Goal: Task Accomplishment & Management: Manage account settings

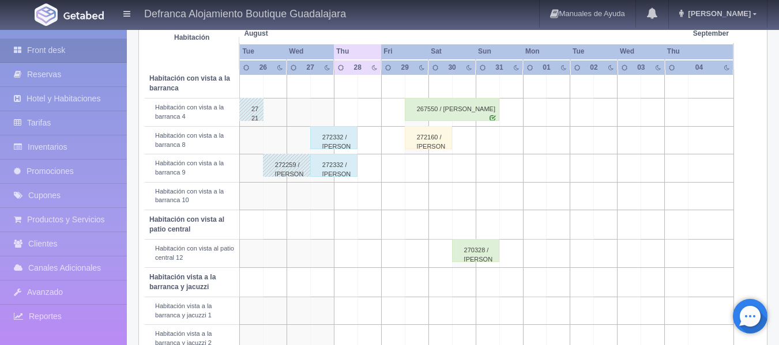
scroll to position [231, 0]
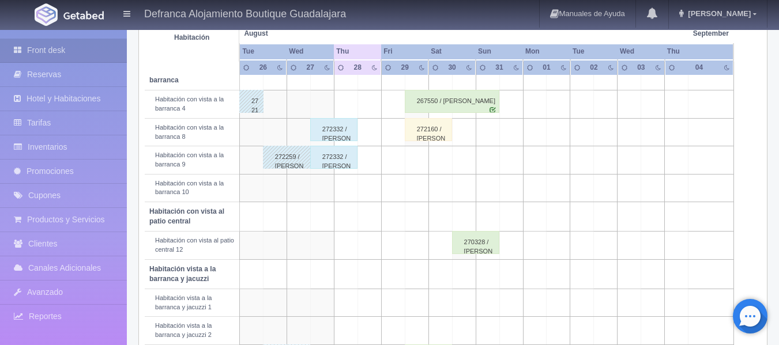
click at [332, 135] on div "272332 / [PERSON_NAME]" at bounding box center [333, 129] width 47 height 23
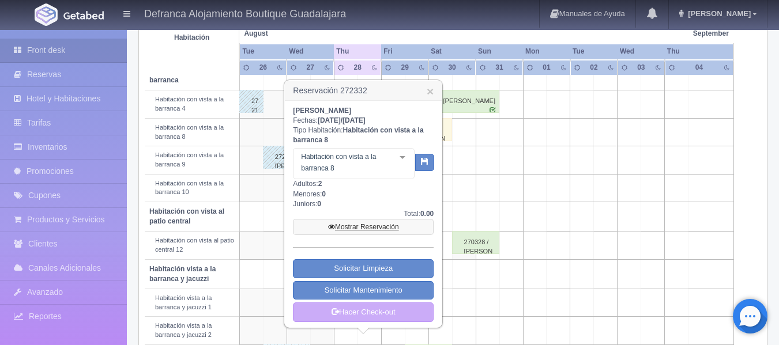
click at [348, 229] on link "Mostrar Reservación" at bounding box center [363, 227] width 141 height 16
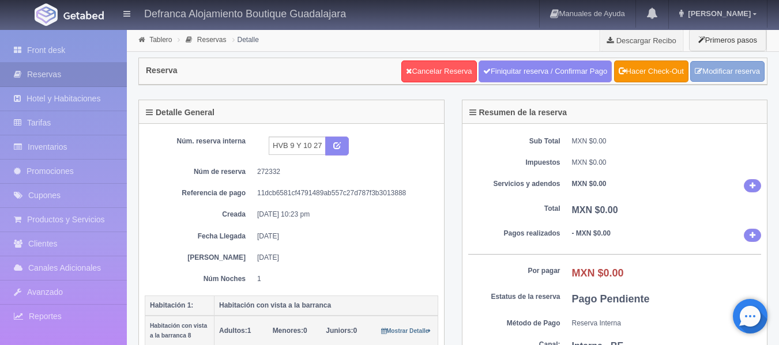
click at [715, 71] on link "Modificar reserva" at bounding box center [727, 71] width 74 height 21
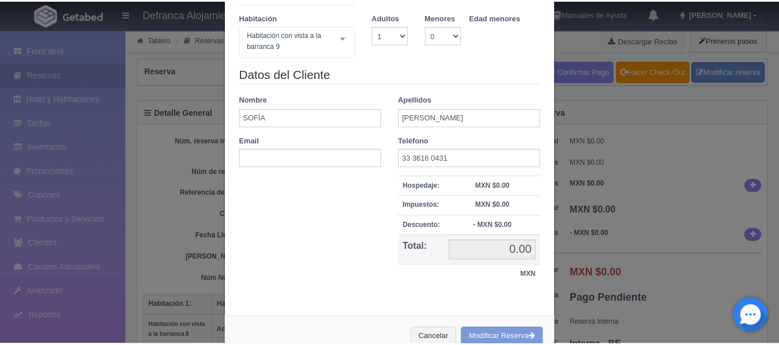
scroll to position [173, 0]
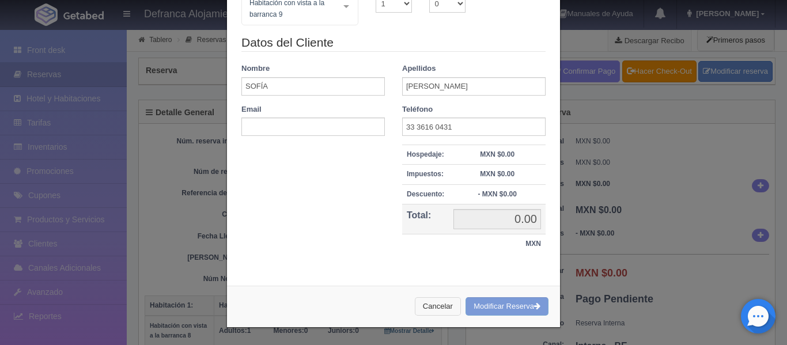
click at [421, 308] on button "Cancelar" at bounding box center [438, 306] width 46 height 19
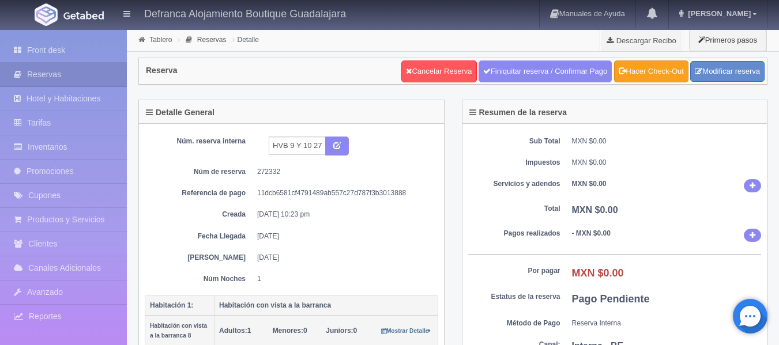
click at [650, 75] on link "Hacer Check-Out" at bounding box center [651, 72] width 74 height 22
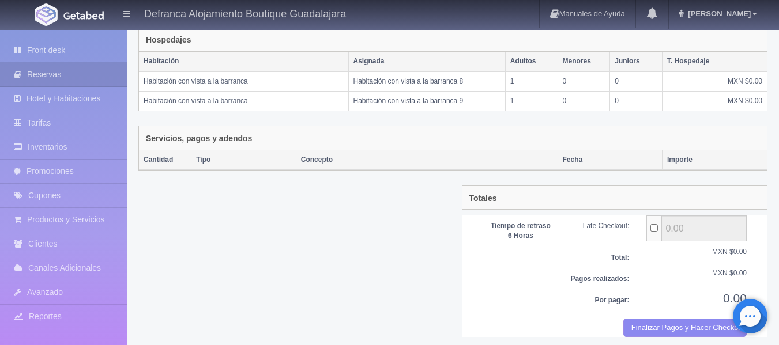
scroll to position [201, 0]
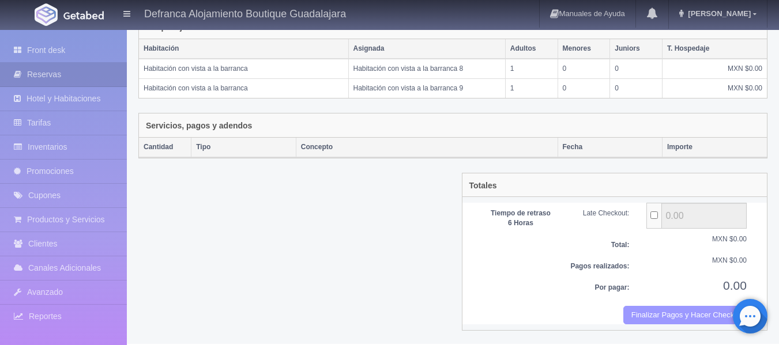
click at [651, 314] on button "Finalizar Pagos y Hacer Checkout" at bounding box center [684, 315] width 123 height 19
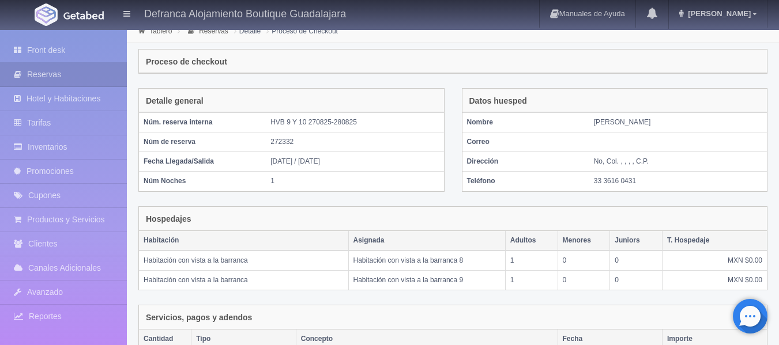
scroll to position [0, 0]
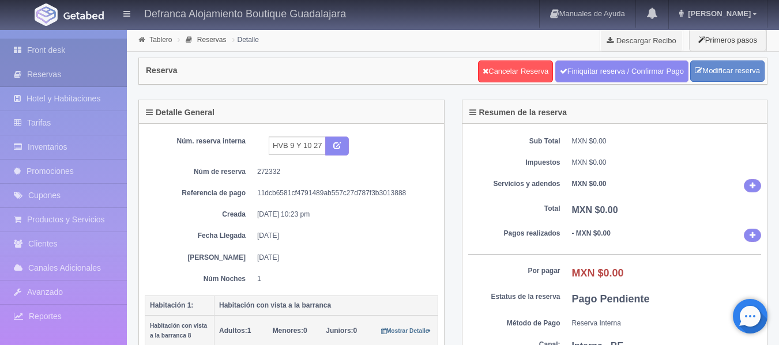
click at [39, 50] on link "Front desk" at bounding box center [63, 51] width 127 height 24
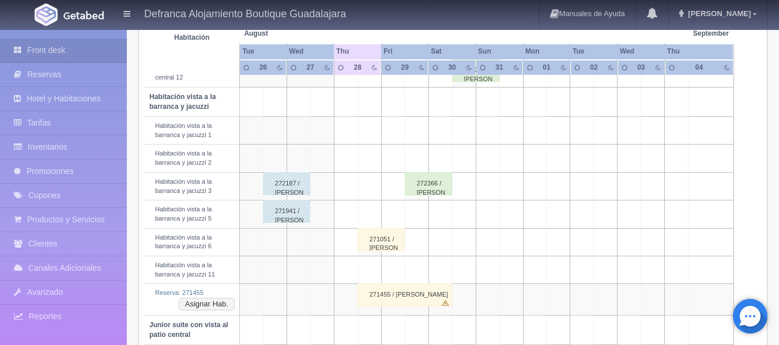
scroll to position [403, 0]
click at [223, 304] on button "Asignar Hab." at bounding box center [207, 303] width 56 height 13
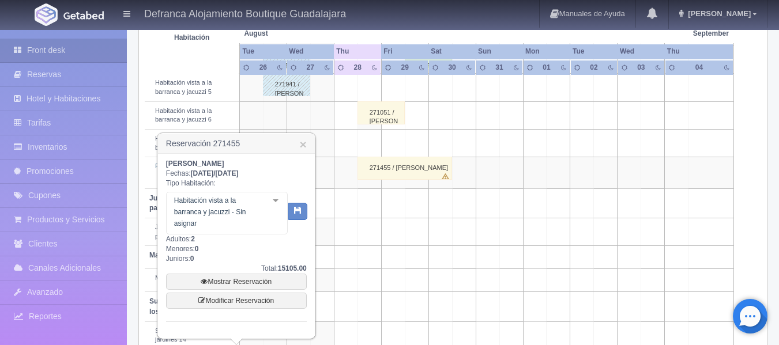
scroll to position [558, 0]
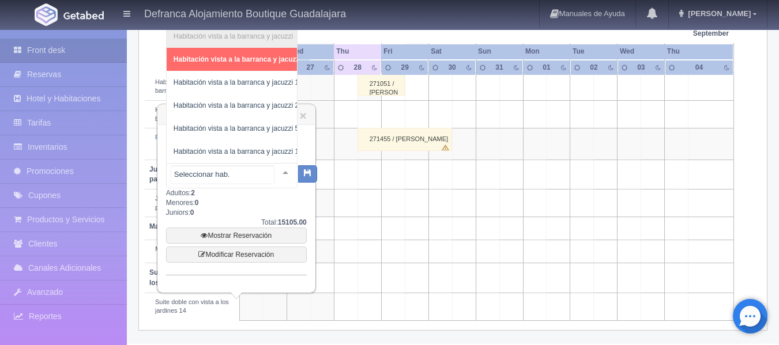
click at [277, 171] on div at bounding box center [285, 172] width 23 height 17
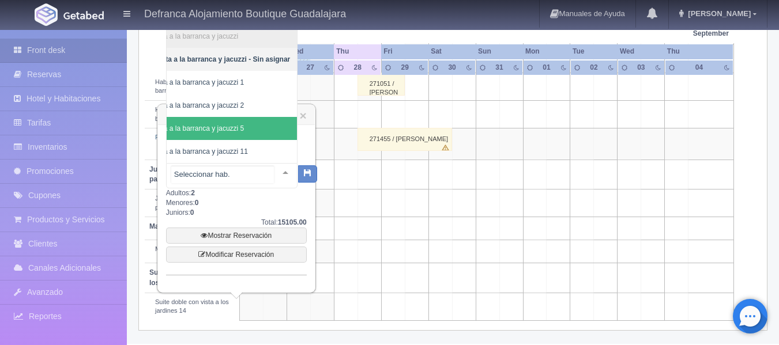
click at [244, 130] on span "Habitación vista a la barranca y jacuzzi 5" at bounding box center [204, 128] width 185 height 23
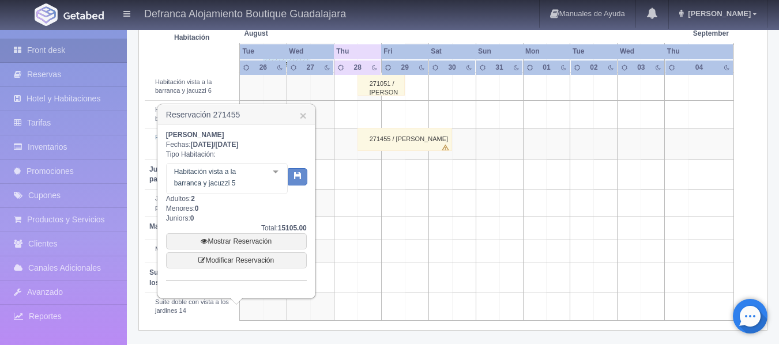
scroll to position [0, 62]
click at [300, 177] on icon "button" at bounding box center [297, 175] width 7 height 7
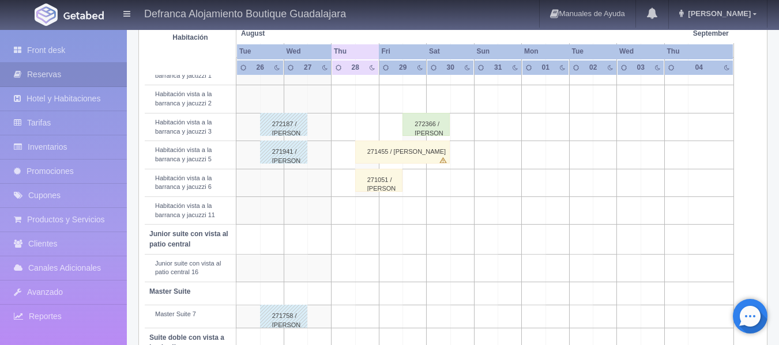
scroll to position [469, 0]
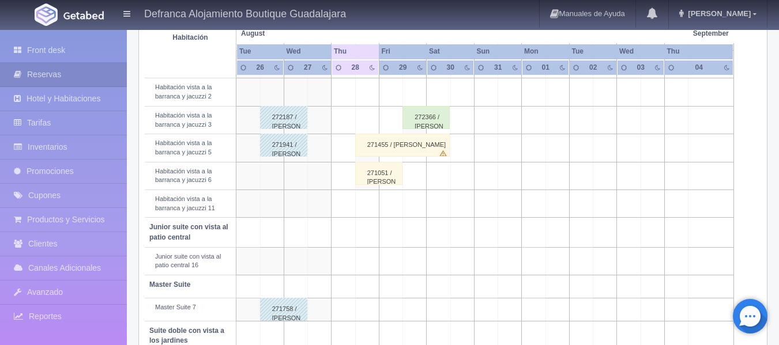
click at [385, 152] on div "271455 / Gustavo Rangel Llamas" at bounding box center [402, 145] width 95 height 23
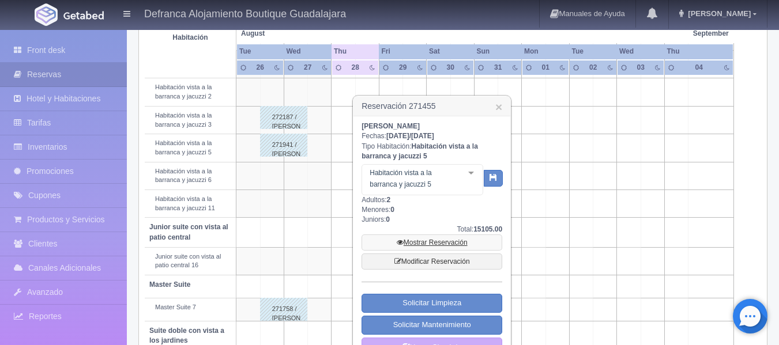
click at [420, 242] on link "Mostrar Reservación" at bounding box center [431, 243] width 141 height 16
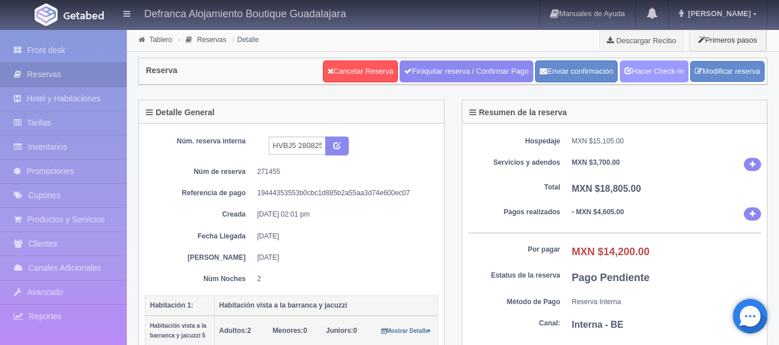
click at [650, 69] on link "Hacer Check-In" at bounding box center [654, 72] width 69 height 22
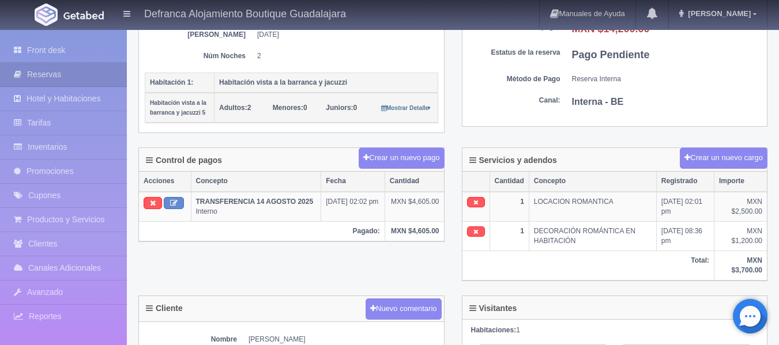
scroll to position [231, 0]
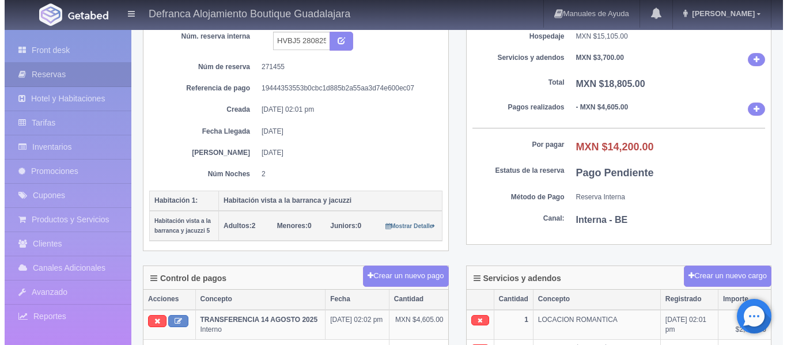
scroll to position [115, 0]
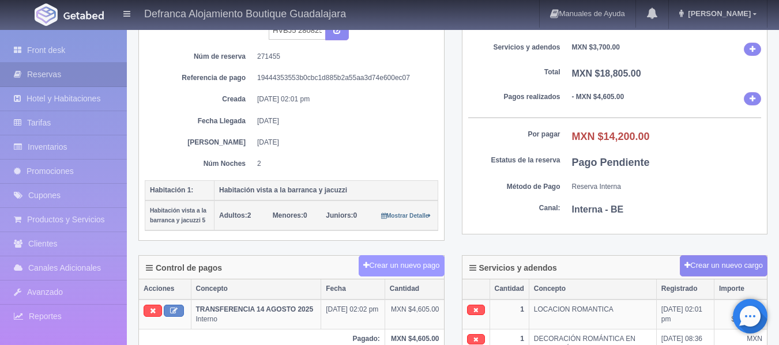
click at [379, 266] on button "Crear un nuevo pago" at bounding box center [400, 265] width 85 height 21
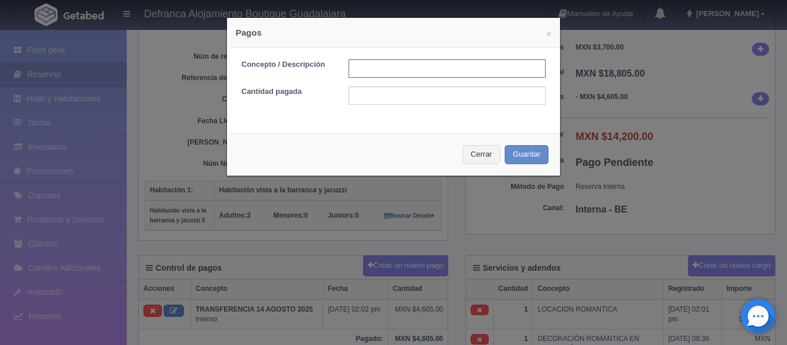
click at [377, 65] on input "text" at bounding box center [447, 68] width 197 height 18
type input "TARJETA DE CREDITO"
click at [363, 97] on input "text" at bounding box center [447, 95] width 197 height 18
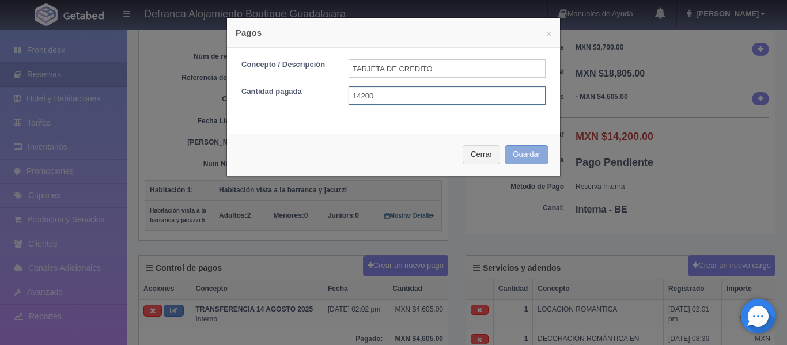
type input "14200"
click at [512, 156] on button "Guardar" at bounding box center [527, 154] width 44 height 19
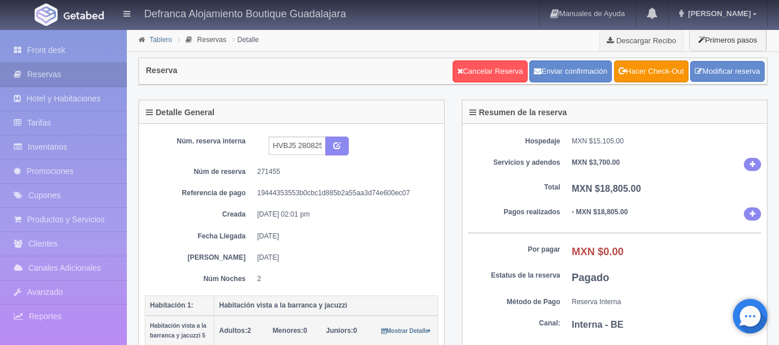
click at [158, 41] on link "Tablero" at bounding box center [160, 40] width 22 height 8
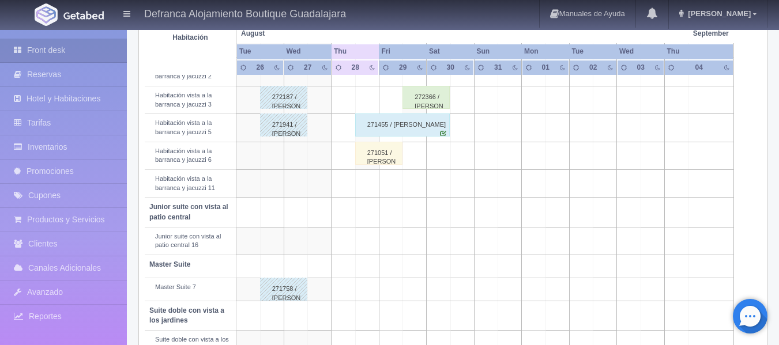
scroll to position [469, 0]
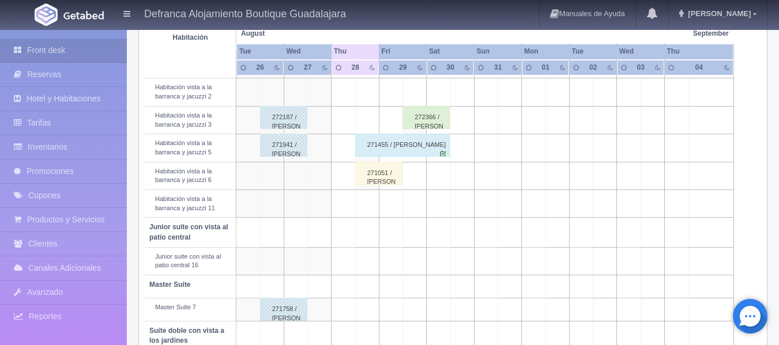
click at [375, 177] on div "271051 / [PERSON_NAME][GEOGRAPHIC_DATA]" at bounding box center [378, 173] width 47 height 23
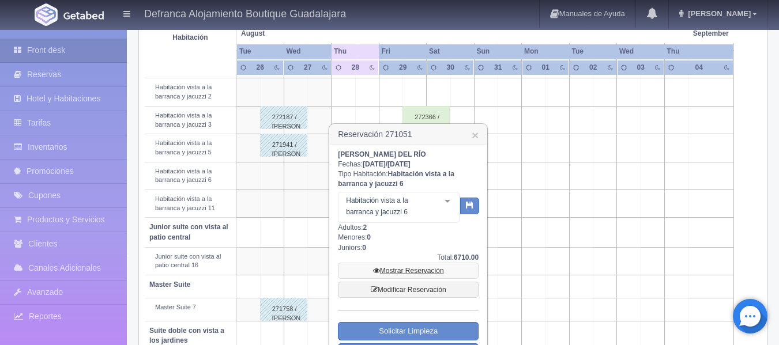
click at [398, 270] on link "Mostrar Reservación" at bounding box center [408, 271] width 141 height 16
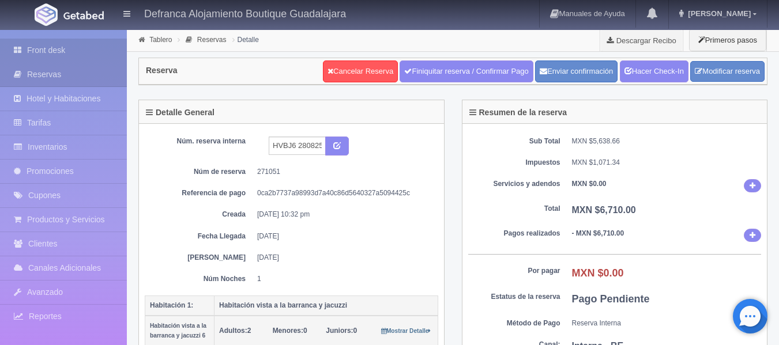
click at [57, 53] on link "Front desk" at bounding box center [63, 51] width 127 height 24
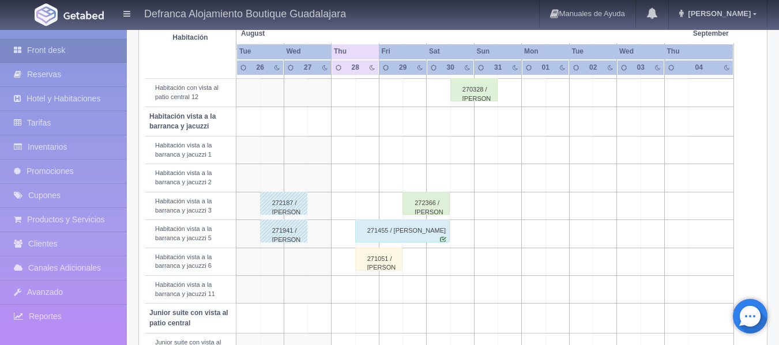
scroll to position [403, 0]
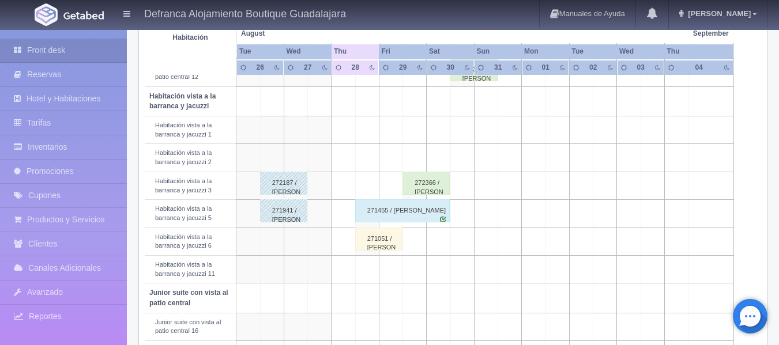
click at [372, 244] on div "271051 / REFUGIO GONZÁLEZ DEL RÍO" at bounding box center [378, 239] width 47 height 23
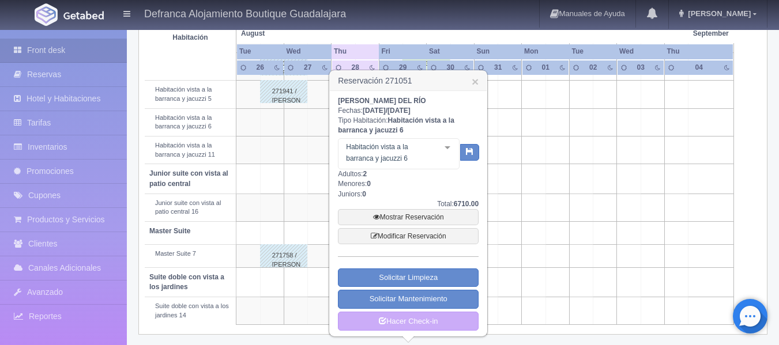
scroll to position [527, 0]
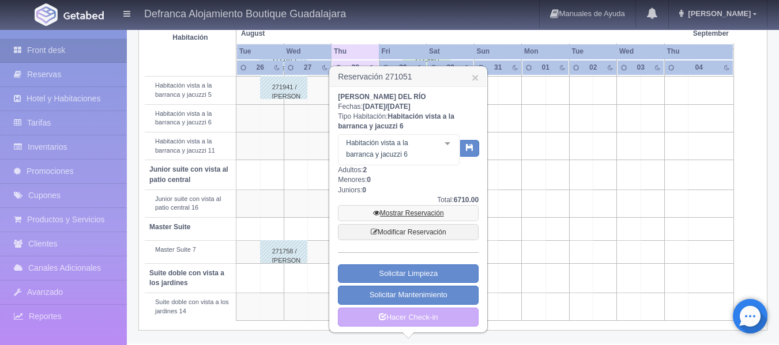
click at [386, 215] on link "Mostrar Reservación" at bounding box center [408, 213] width 141 height 16
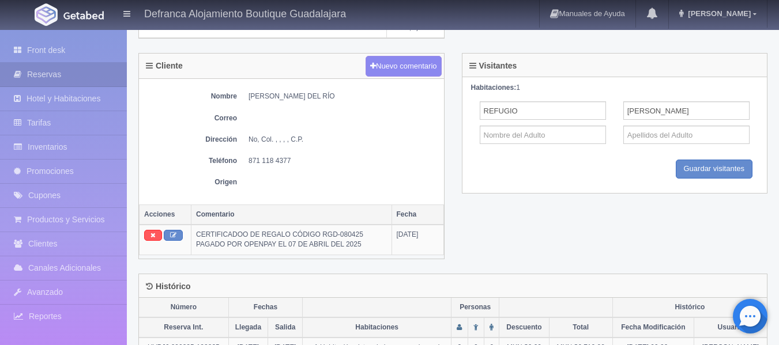
scroll to position [403, 0]
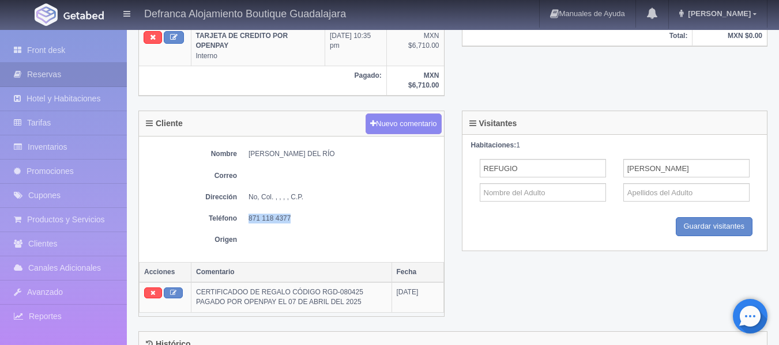
drag, startPoint x: 249, startPoint y: 217, endPoint x: 290, endPoint y: 216, distance: 40.9
click at [290, 216] on dd "871 118 4377" at bounding box center [343, 219] width 190 height 10
copy dd "871 118 4377"
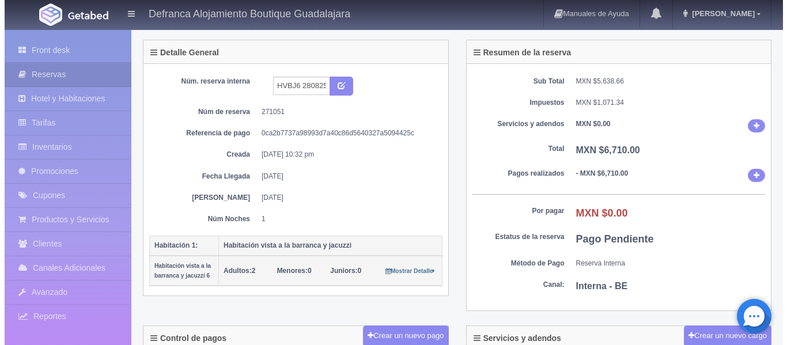
scroll to position [0, 0]
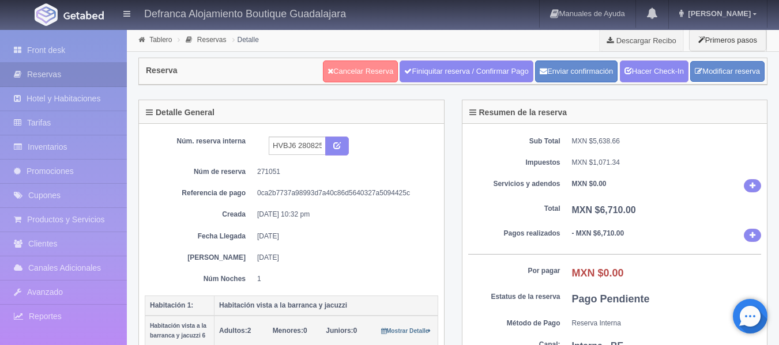
click at [365, 66] on link "Cancelar Reserva" at bounding box center [360, 72] width 75 height 22
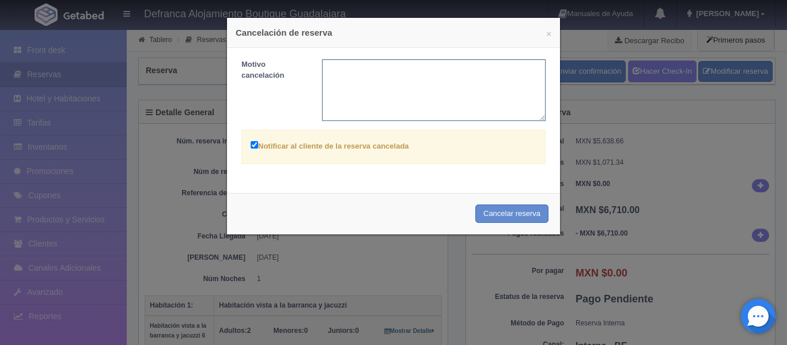
click at [367, 69] on textarea at bounding box center [434, 90] width 224 height 62
click at [503, 69] on textarea "Se le comunicó a su teléfono a la Srta. Mónica al teléffono" at bounding box center [434, 90] width 224 height 62
click at [519, 72] on textarea "Se le comunicó a su teléfono a la Srta. Mónica al teléfono" at bounding box center [434, 90] width 224 height 62
click at [327, 76] on textarea "Se le comunicó a su teléfono a la Srta. Mónica al teléfono 871 ||8 4377" at bounding box center [434, 90] width 224 height 62
click at [364, 81] on textarea "Se le comunicó a su teléfono a la Srta. Mónica al teléfono 871 118 4377" at bounding box center [434, 90] width 224 height 62
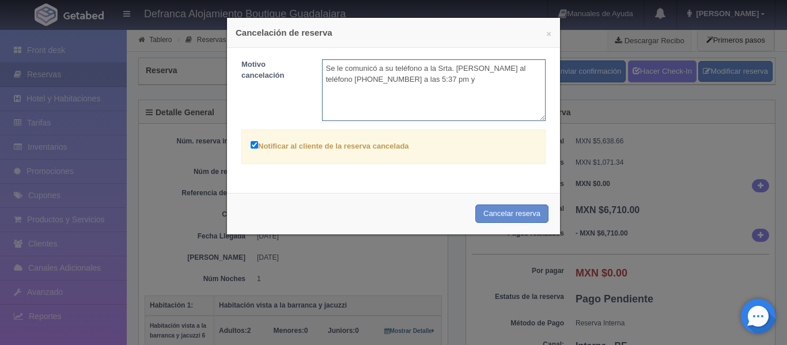
click at [388, 69] on textarea "Se le comunicó a su teléfono a la Srta. Mónica al teléfono 871 118 4377 a las 5…" at bounding box center [434, 90] width 224 height 62
click at [470, 69] on textarea "Se le comunicó a teléfono a la Srta. Mónica al teléfono 871 118 4377 a las 5:37…" at bounding box center [434, 90] width 224 height 62
click at [388, 89] on textarea "Se le comunicó a teléfono a la Srta. Mónica que hizo el pago por Openpay el día…" at bounding box center [434, 90] width 224 height 62
click at [459, 97] on textarea "Se le comunicó a teléfono a la Srta. Mónica que hizo el pago por Openpay el día…" at bounding box center [434, 90] width 224 height 62
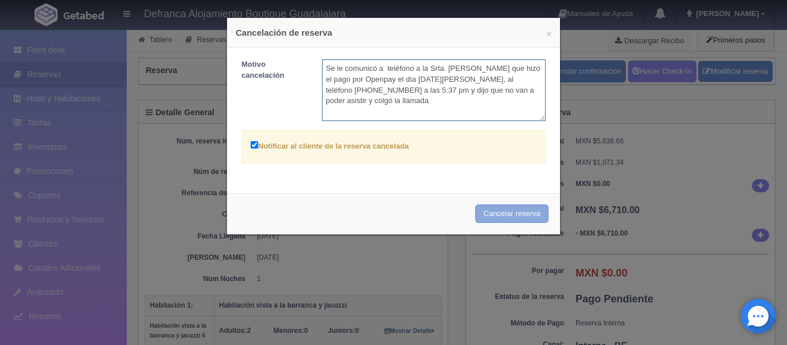
type textarea "Se le comunicó a teléfono a la Srta. Mónica que hizo el pago por Openpay el día…"
click at [489, 217] on button "Cancelar reserva" at bounding box center [511, 214] width 73 height 19
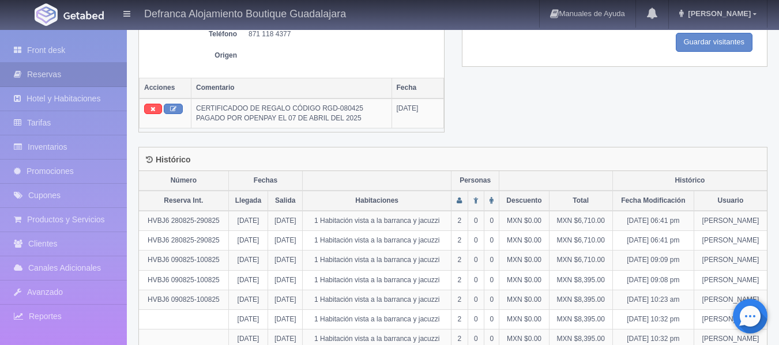
scroll to position [591, 0]
